Goal: Find specific page/section

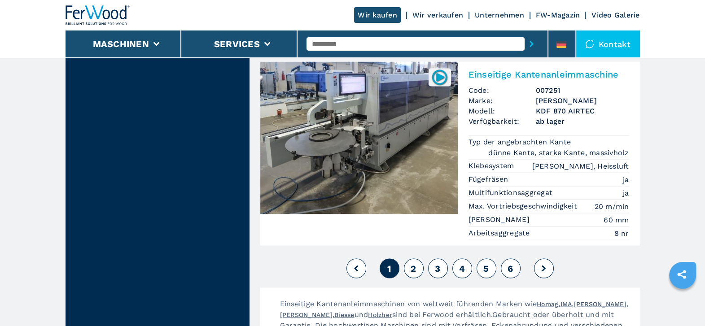
scroll to position [2237, 0]
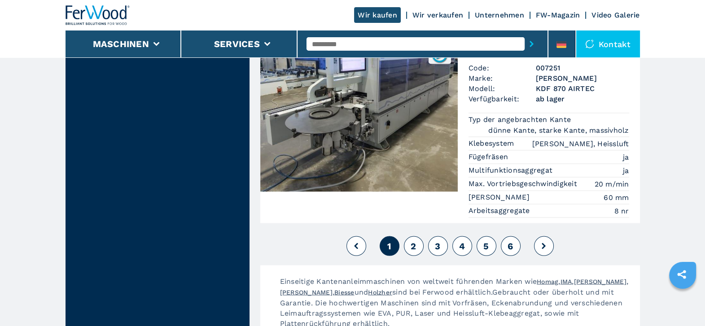
click at [413, 236] on button "2" at bounding box center [414, 246] width 20 height 20
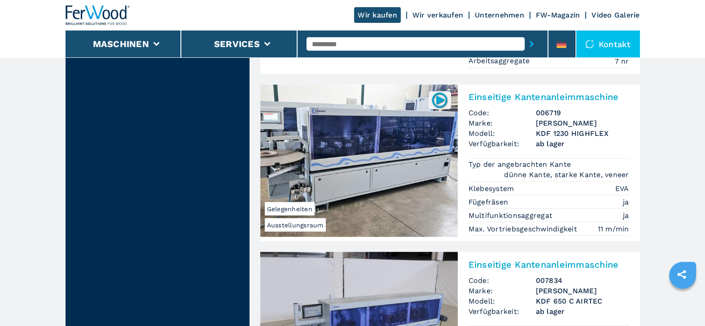
scroll to position [1952, 0]
